Goal: Information Seeking & Learning: Learn about a topic

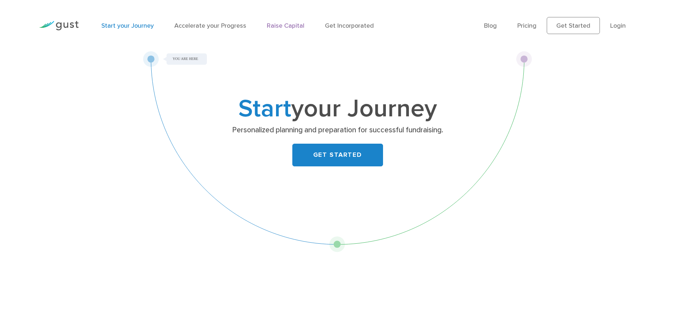
click at [290, 27] on link "Raise Capital" at bounding box center [286, 25] width 38 height 7
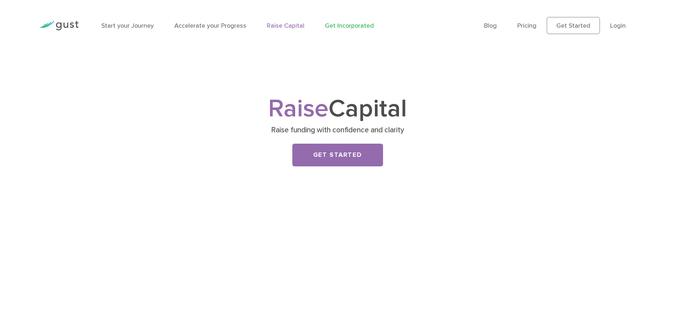
click at [347, 27] on link "Get Incorporated" at bounding box center [349, 25] width 49 height 7
click at [350, 27] on link "Get Incorporated" at bounding box center [349, 25] width 49 height 7
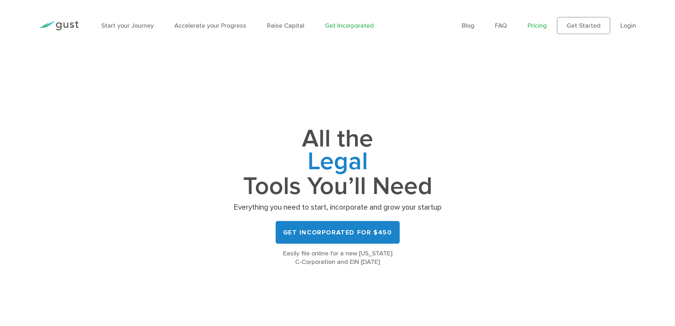
click at [540, 27] on link "Pricing" at bounding box center [537, 25] width 19 height 7
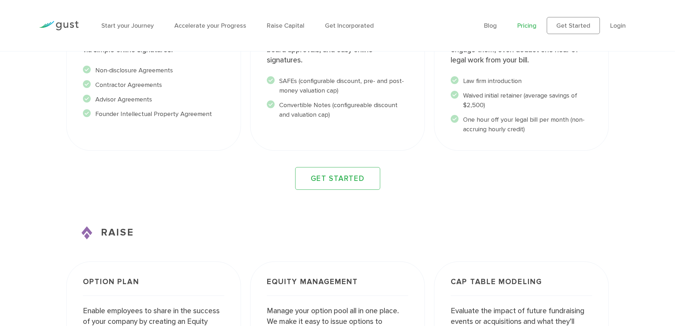
scroll to position [850, 0]
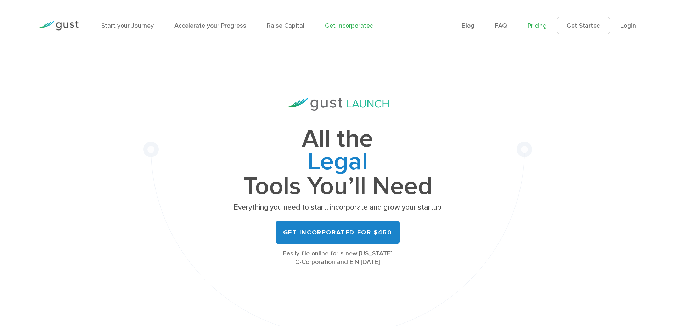
click at [536, 27] on link "Pricing" at bounding box center [537, 25] width 19 height 7
